Goal: Task Accomplishment & Management: Manage account settings

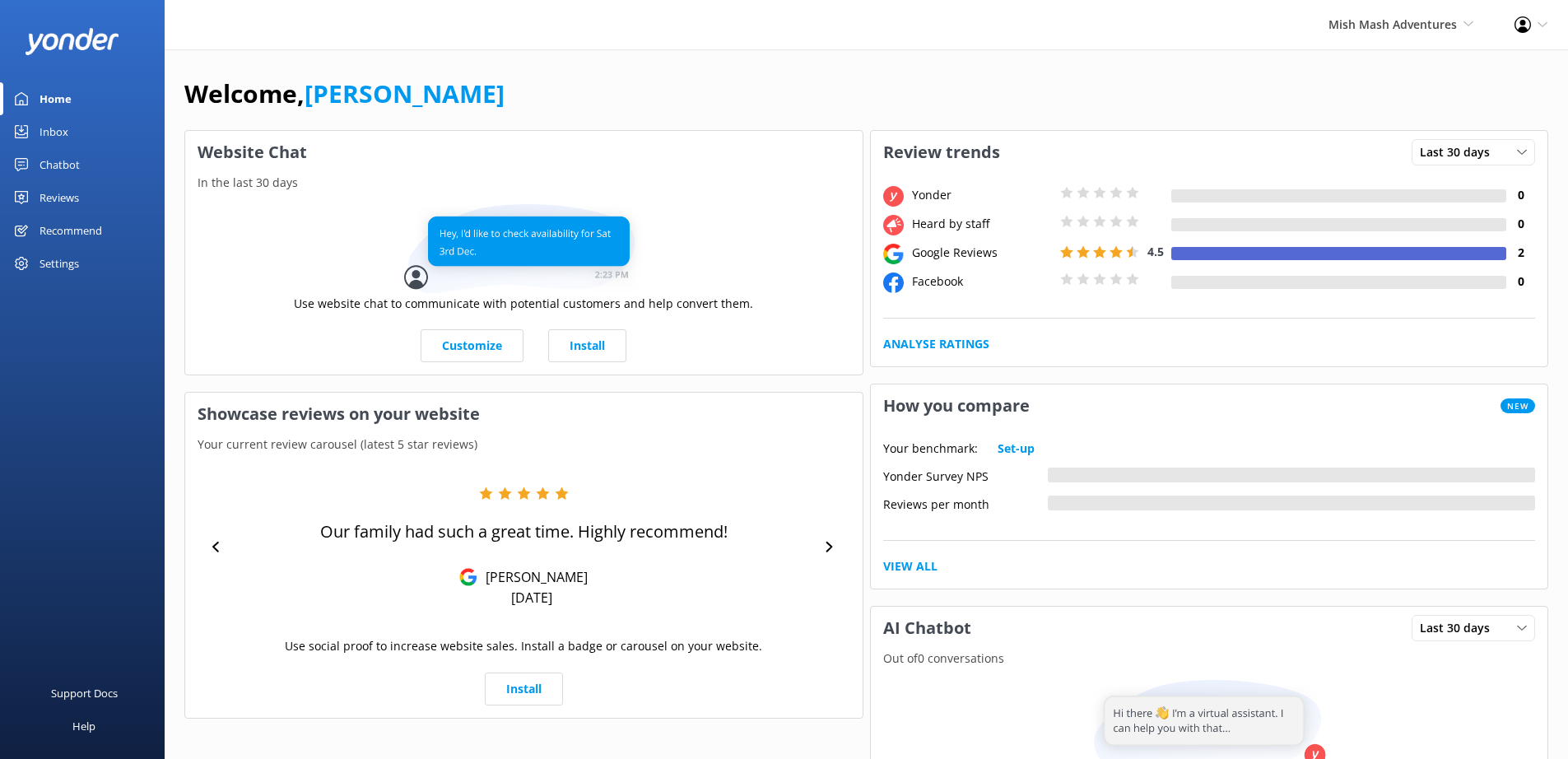
click at [1537, 28] on div "Profile Settings Logout" at bounding box center [1531, 25] width 74 height 50
click at [1464, 114] on link "Logout" at bounding box center [1486, 112] width 165 height 41
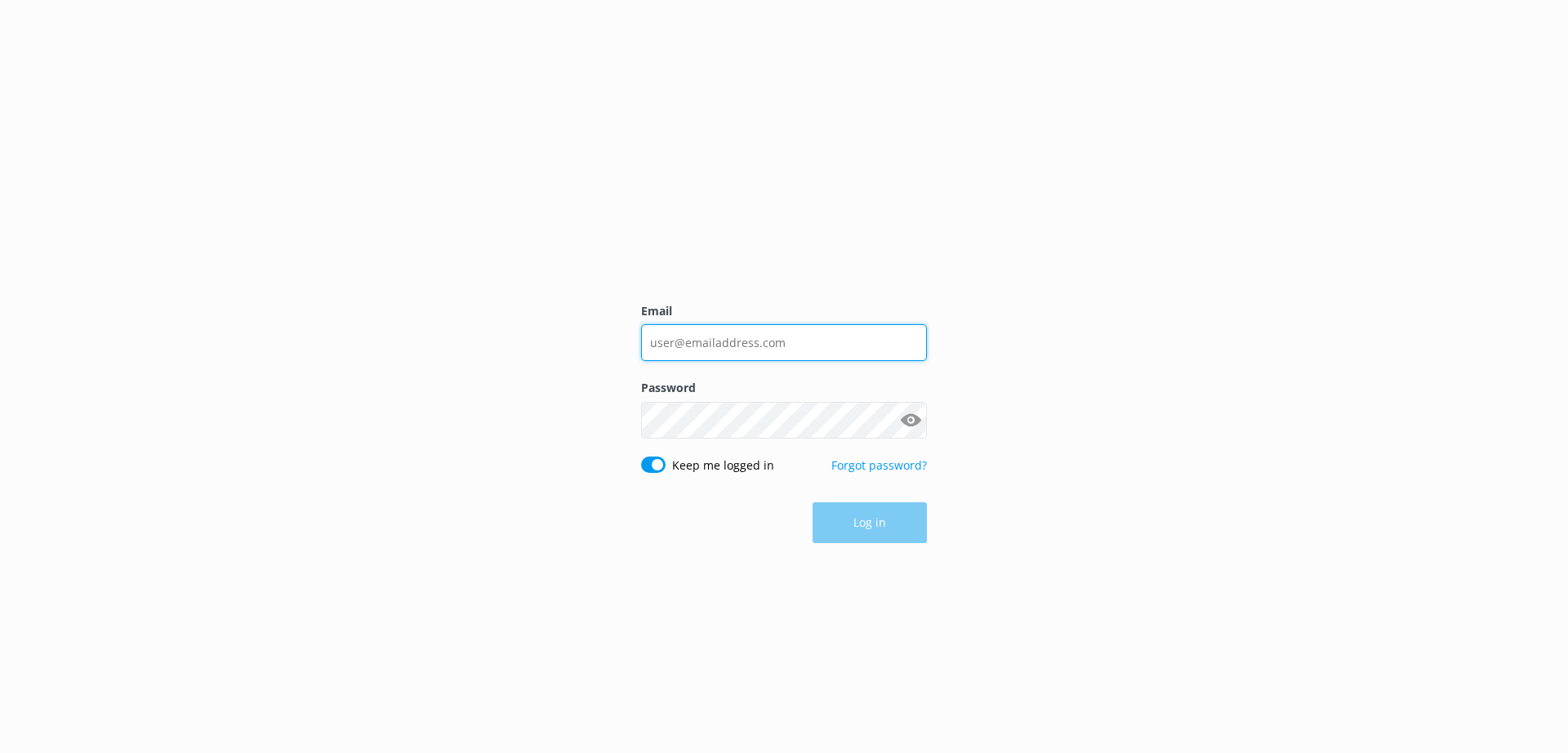
type input "[PERSON_NAME][EMAIL_ADDRESS][DOMAIN_NAME]"
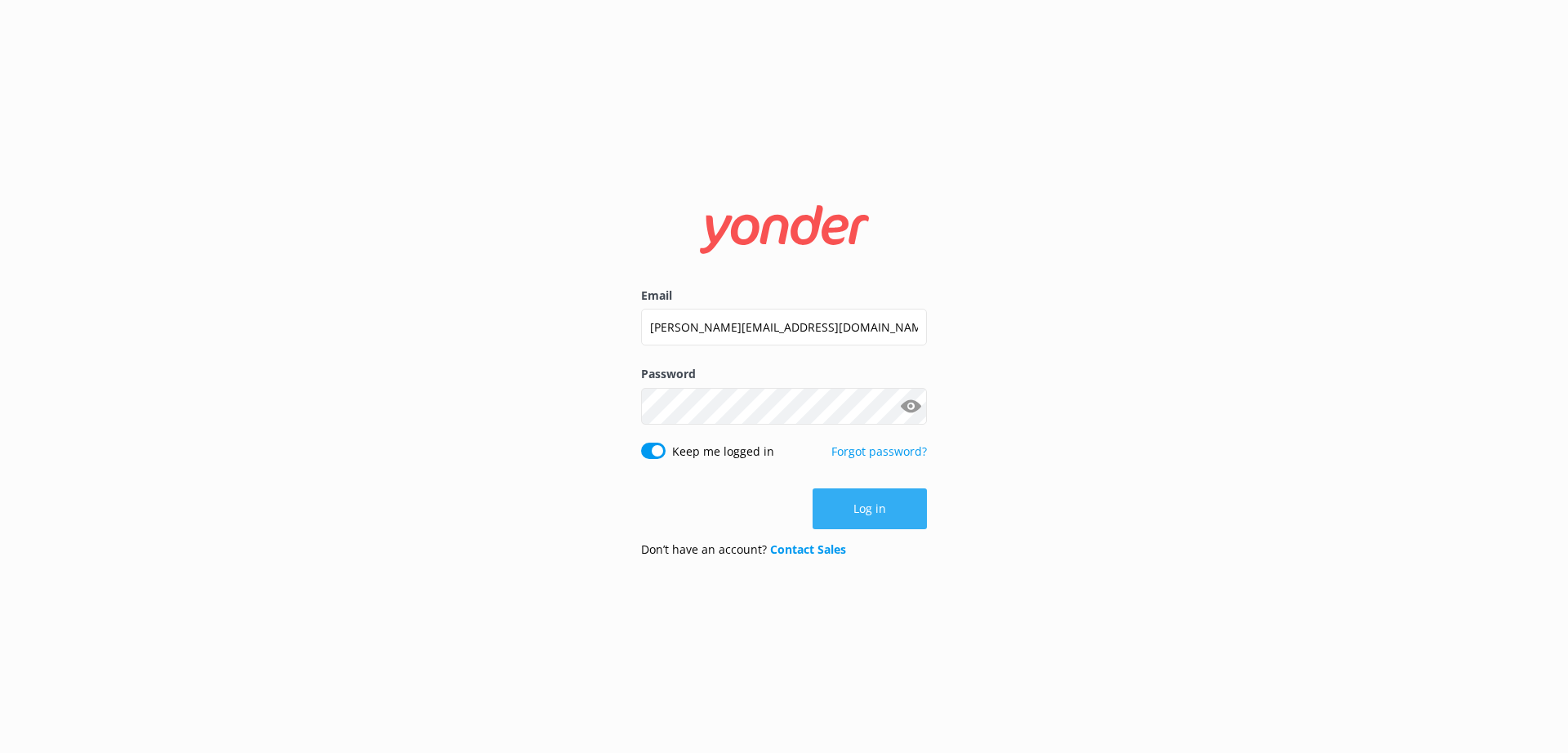
click at [874, 516] on button "Log in" at bounding box center [869, 508] width 114 height 41
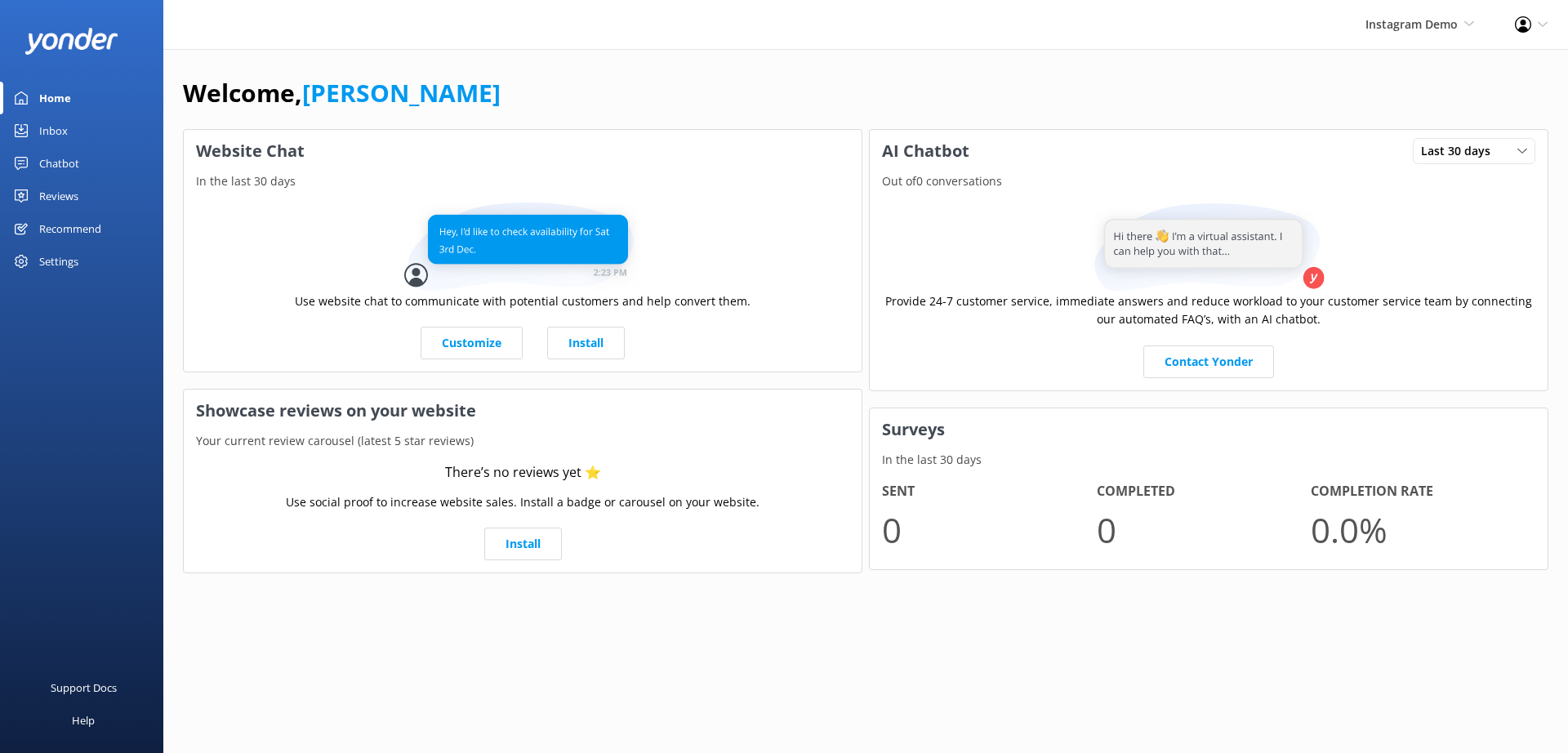
click at [80, 259] on div "Settings" at bounding box center [81, 261] width 164 height 33
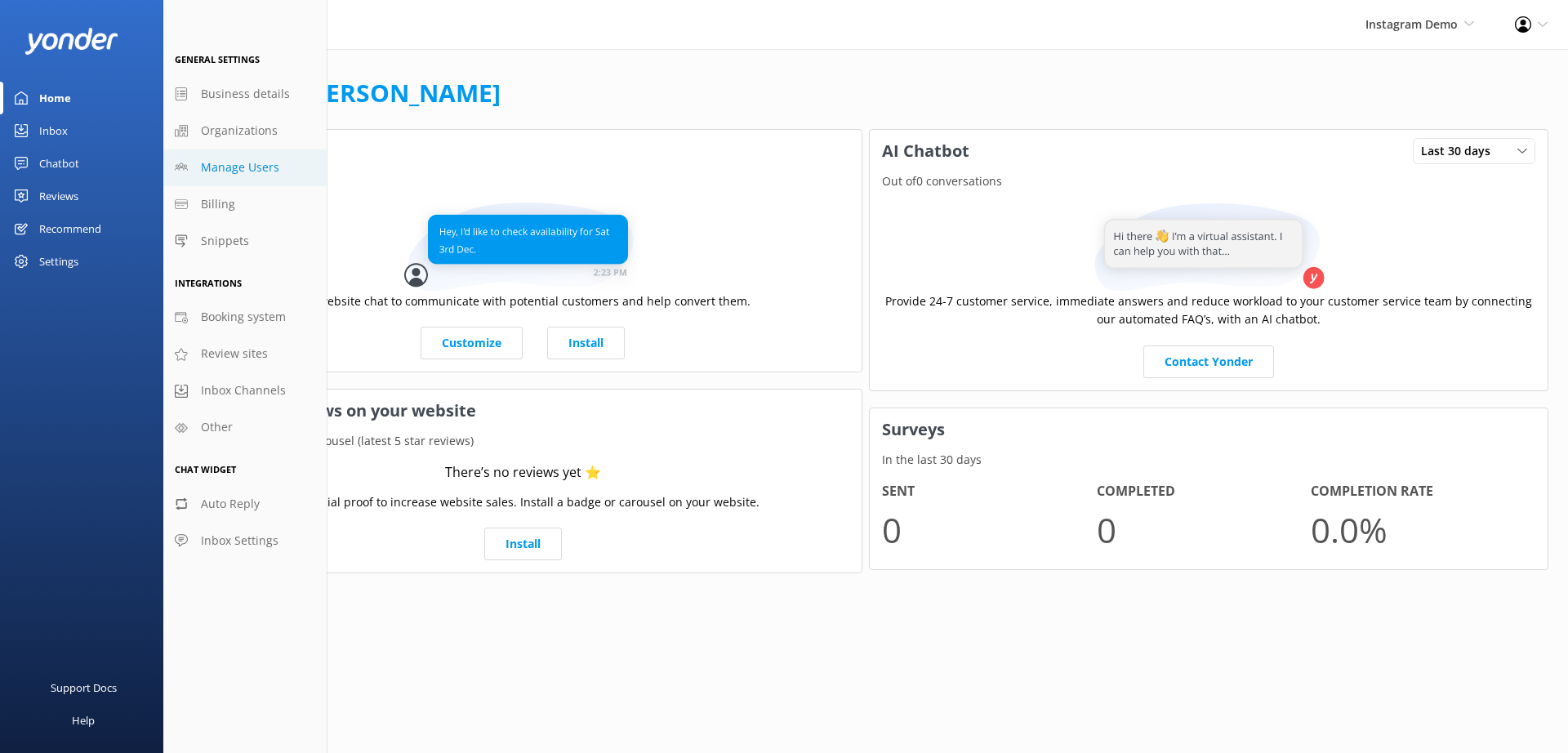
click at [250, 164] on span "Manage Users" at bounding box center [240, 167] width 79 height 18
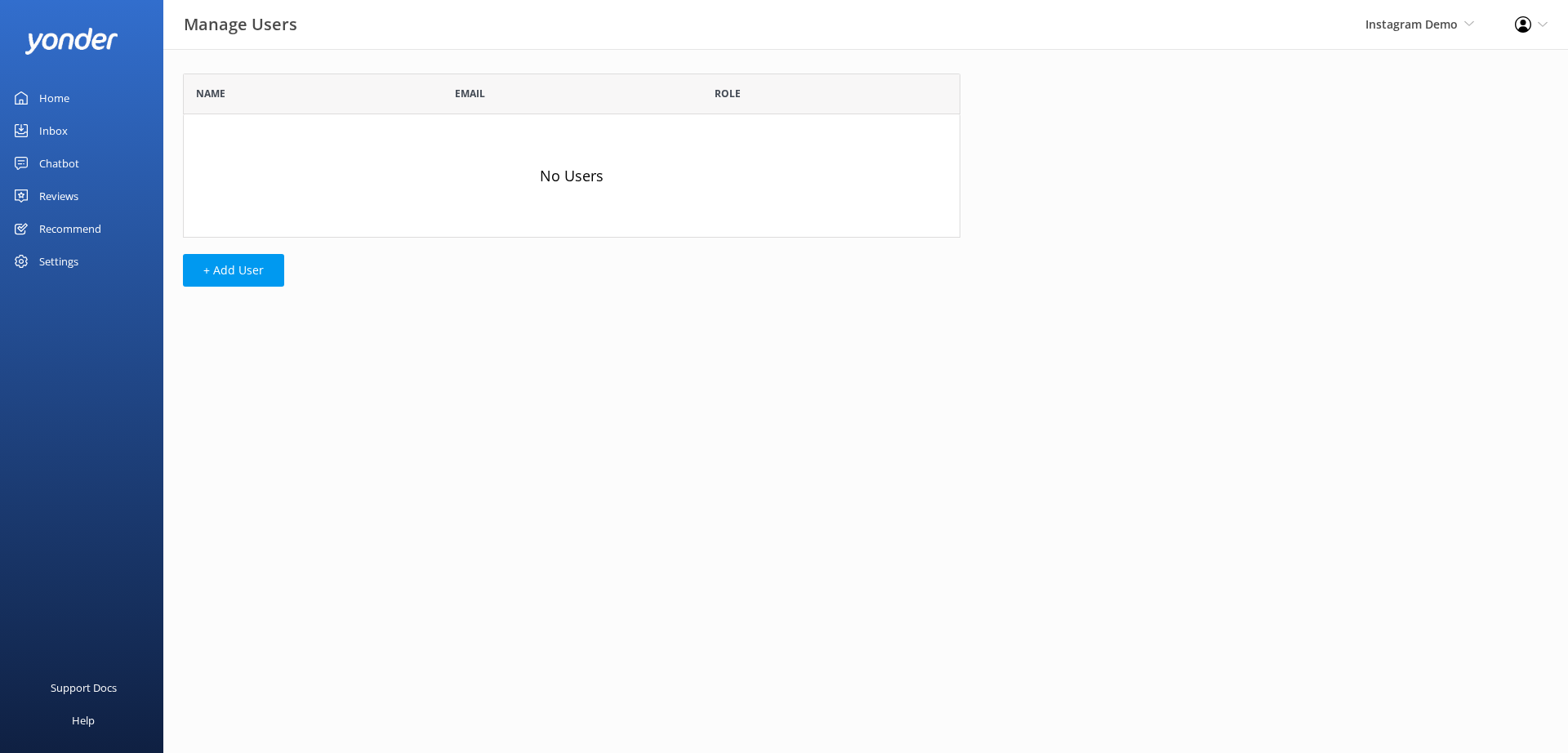
scroll to position [152, 765]
click at [253, 270] on button "+ Add User" at bounding box center [233, 270] width 101 height 33
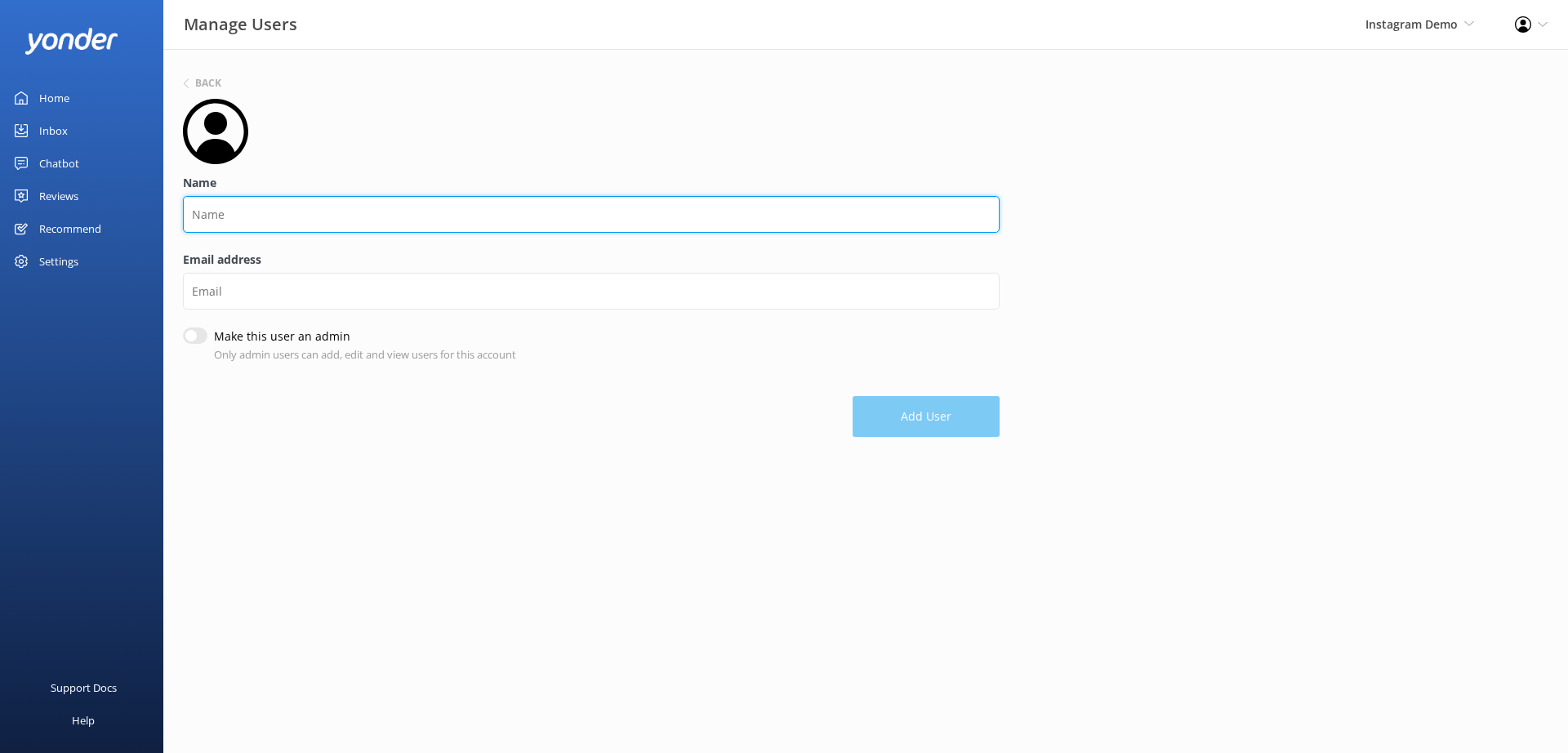
click at [308, 207] on input "Name" at bounding box center [591, 214] width 817 height 37
type input "Instagram Demo"
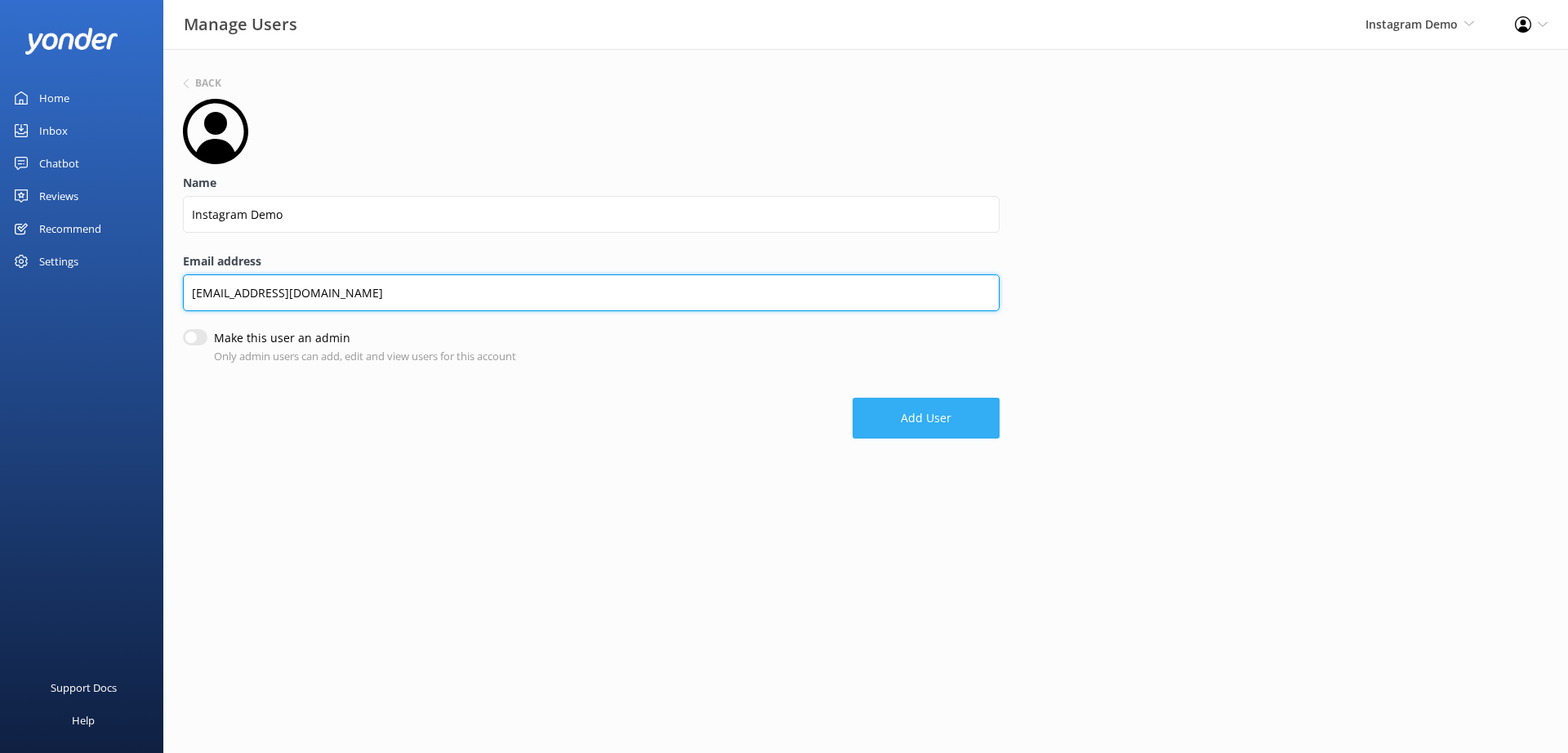
type input "[EMAIL_ADDRESS][DOMAIN_NAME]"
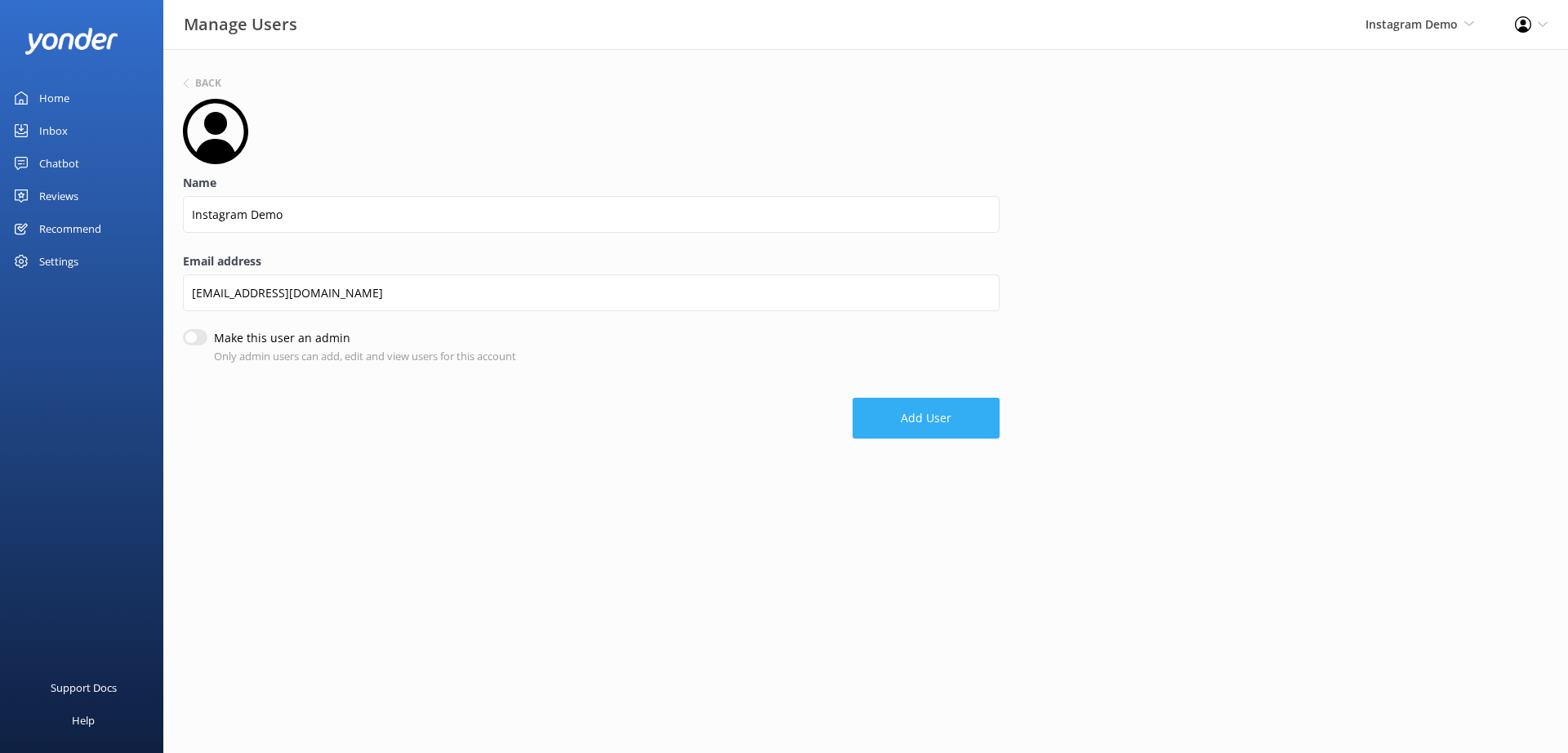
click at [940, 419] on button "Add User" at bounding box center [926, 418] width 147 height 41
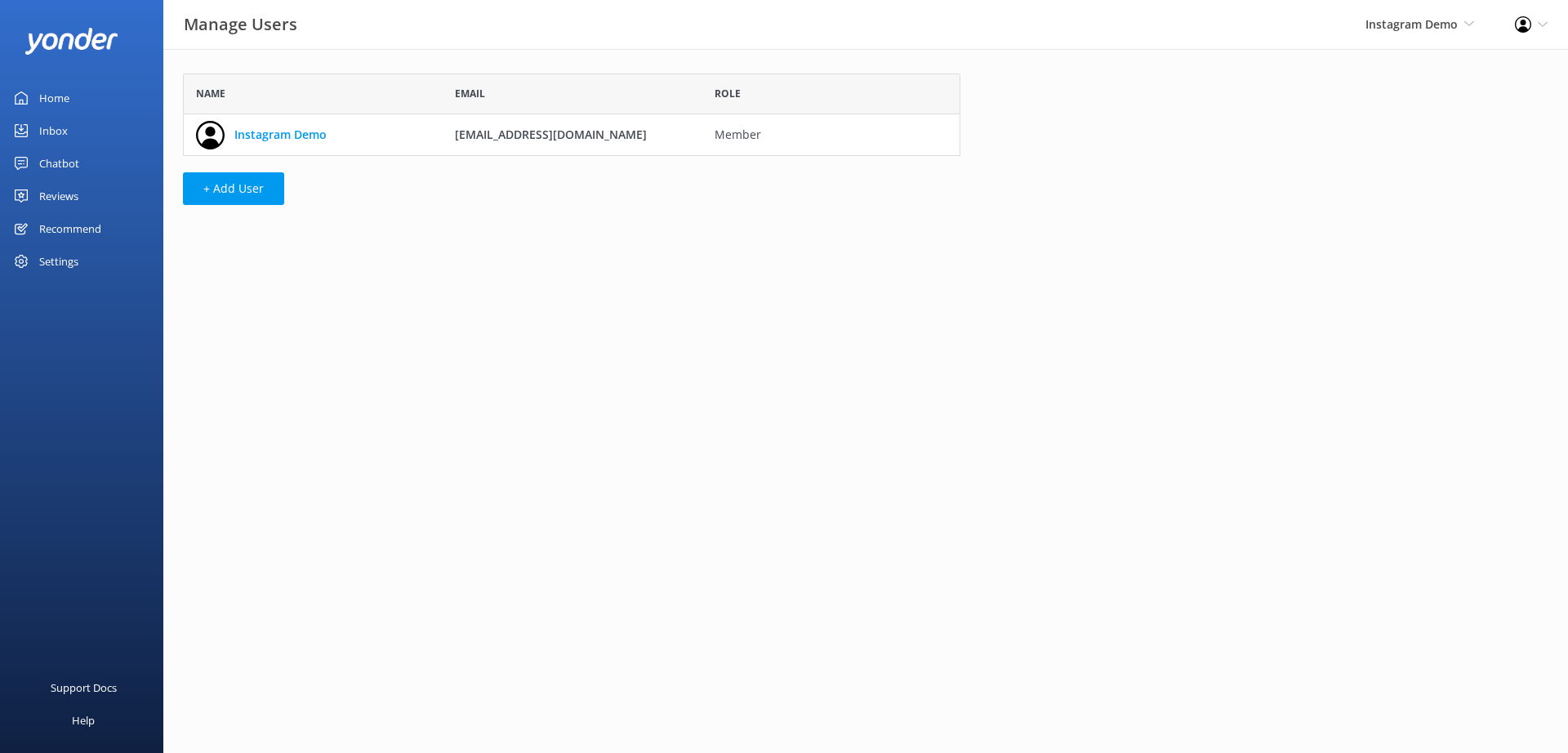
scroll to position [70, 765]
click at [288, 137] on link "Instagram Demo" at bounding box center [280, 135] width 92 height 18
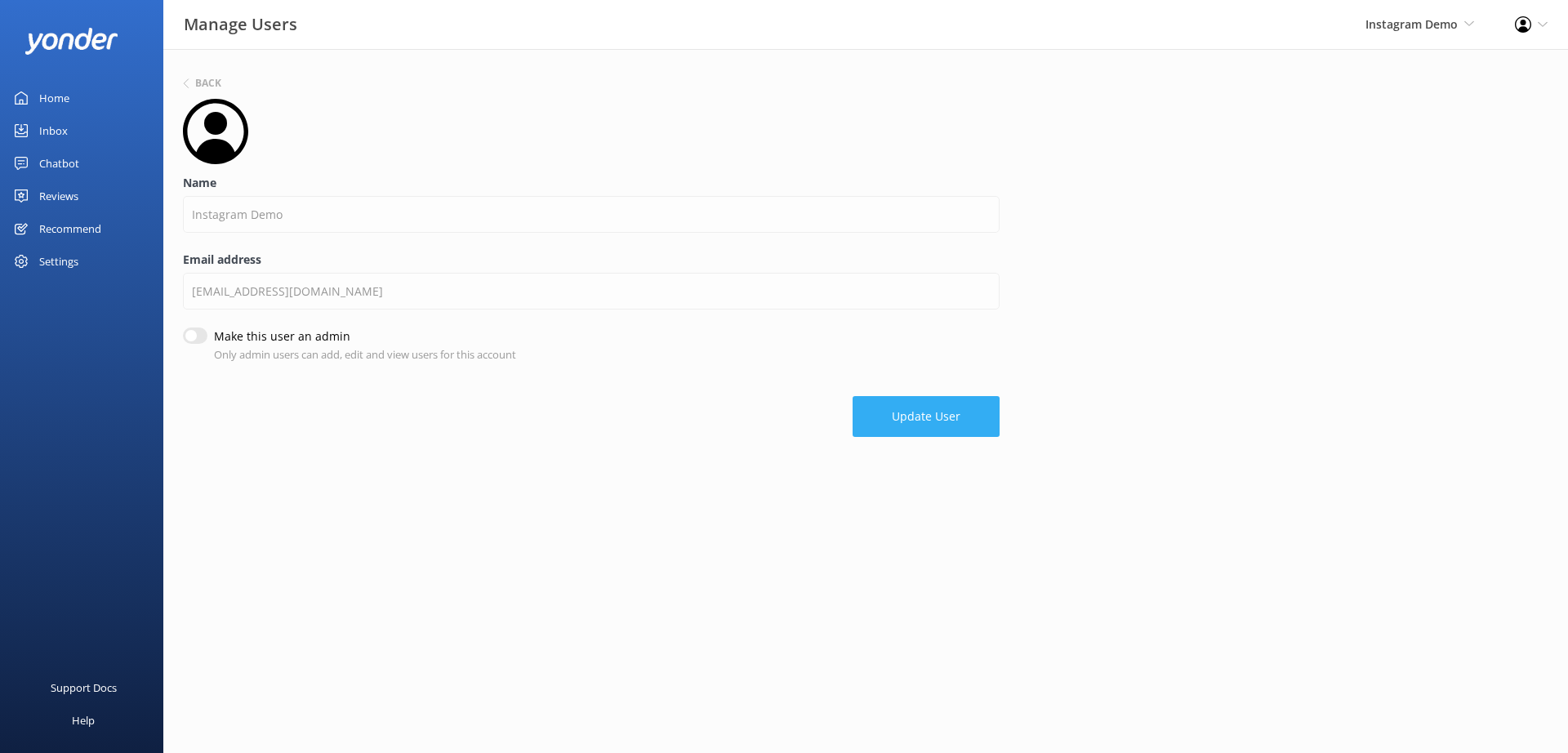
click at [925, 428] on button "Update User" at bounding box center [926, 416] width 147 height 41
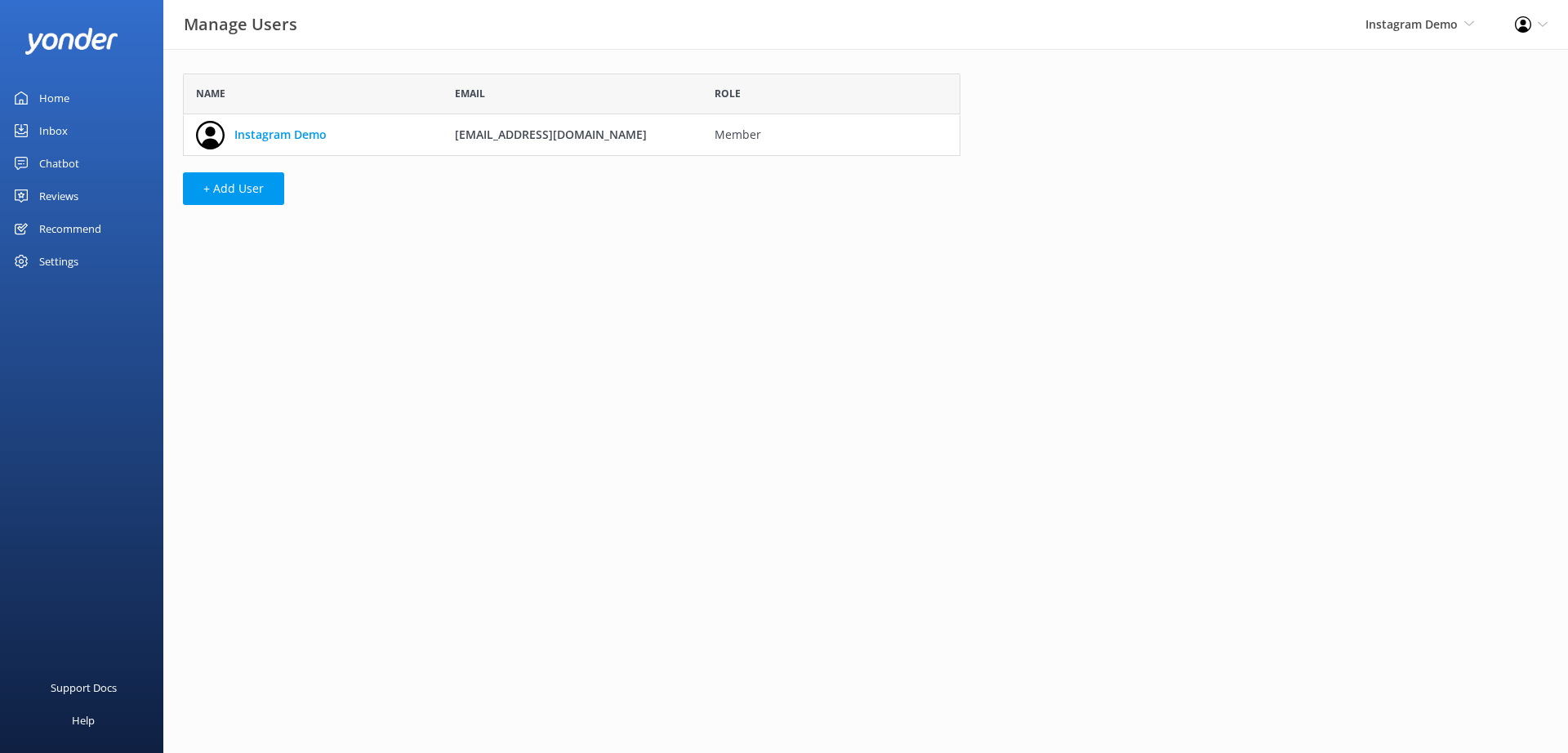
scroll to position [70, 765]
